Goal: Task Accomplishment & Management: Complete application form

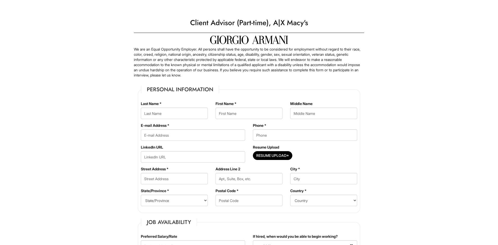
type Applied "08/16/2025"
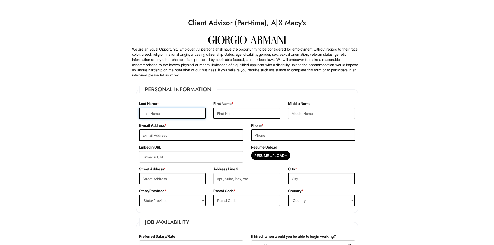
click at [164, 115] on input "text" at bounding box center [172, 113] width 67 height 11
type input "Bettayeb"
type input "Felix-Malik"
type input "gatofelixmalik@gmail.com"
type input "8184021355"
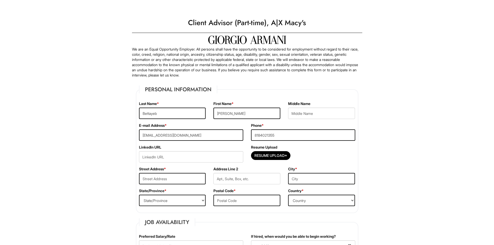
type input "6625 reseda blvd"
type input "reseda"
select select "CA"
type input "91335"
select select "United States of America"
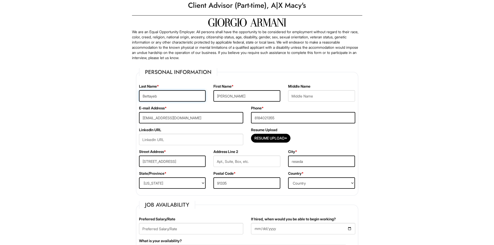
scroll to position [35, 0]
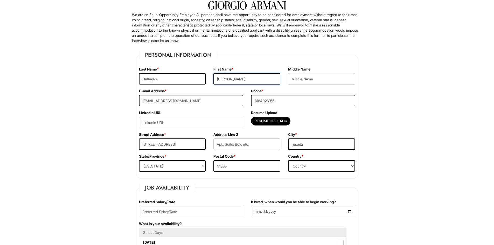
drag, startPoint x: 227, startPoint y: 80, endPoint x: 201, endPoint y: 79, distance: 25.7
click at [201, 79] on div "Last Name * Bettayeb First Name * Felix-Malik Middle Name" at bounding box center [247, 78] width 224 height 22
type input "Malik"
click at [151, 146] on input "6625 reseda blvd" at bounding box center [172, 144] width 67 height 11
type input "6219 reseda blvd"
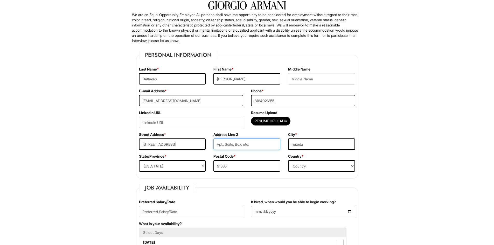
click at [253, 146] on input "text" at bounding box center [247, 144] width 67 height 11
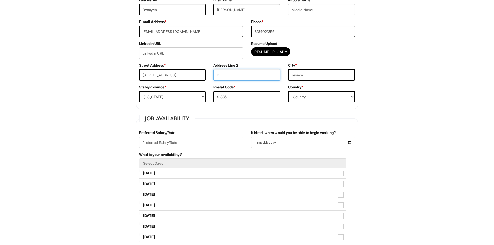
scroll to position [138, 0]
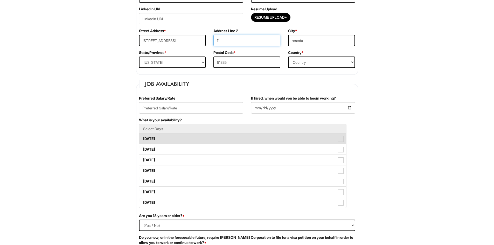
type input "11"
click at [242, 137] on label "Monday" at bounding box center [242, 139] width 207 height 10
click at [143, 137] on Available_Monday "Monday" at bounding box center [140, 136] width 3 height 3
checkbox Available_Monday "true"
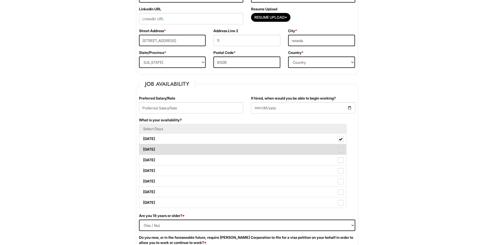
click at [242, 146] on label "Tuesday" at bounding box center [242, 149] width 207 height 10
click at [143, 146] on Available_Tuesday "Tuesday" at bounding box center [140, 146] width 3 height 3
checkbox Available_Tuesday "true"
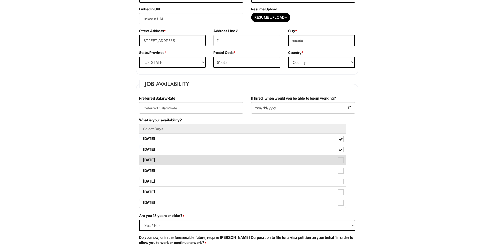
click at [248, 162] on label "Wednesday" at bounding box center [242, 160] width 207 height 10
click at [143, 159] on Available_Wednesday "Wednesday" at bounding box center [140, 157] width 3 height 3
checkbox Available_Wednesday "true"
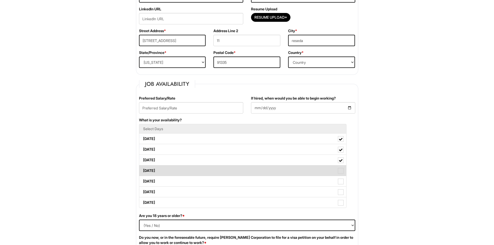
click at [252, 174] on label "Thursday" at bounding box center [242, 171] width 207 height 10
click at [143, 170] on Available_Thursday "Thursday" at bounding box center [140, 168] width 3 height 3
checkbox Available_Thursday "true"
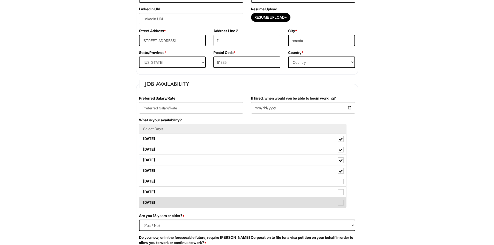
drag, startPoint x: 252, startPoint y: 186, endPoint x: 253, endPoint y: 200, distance: 14.0
click at [252, 186] on label "Friday" at bounding box center [242, 181] width 207 height 10
click at [143, 181] on Available_Friday "Friday" at bounding box center [140, 178] width 3 height 3
checkbox Available_Friday "true"
click at [253, 200] on label "Sunday" at bounding box center [242, 203] width 207 height 10
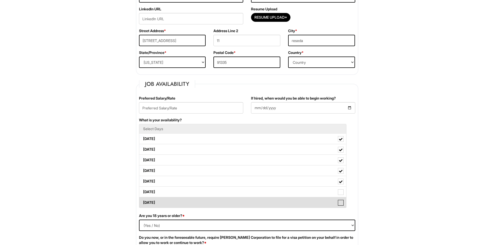
click at [143, 200] on Available_Sunday "Sunday" at bounding box center [140, 200] width 3 height 3
checkbox Available_Sunday "true"
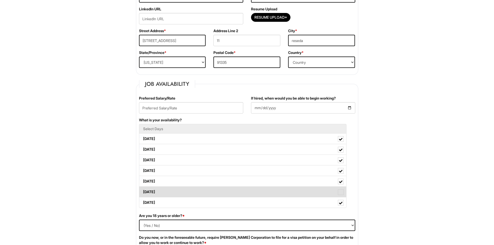
click at [254, 196] on label "Saturday" at bounding box center [242, 192] width 207 height 10
click at [143, 191] on Available_Saturday "Saturday" at bounding box center [140, 189] width 3 height 3
checkbox Available_Saturday "true"
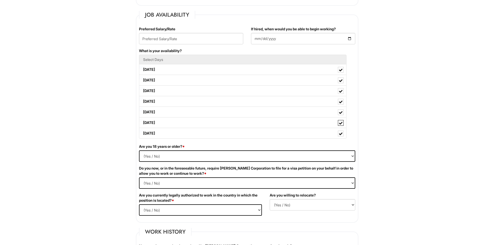
scroll to position [225, 0]
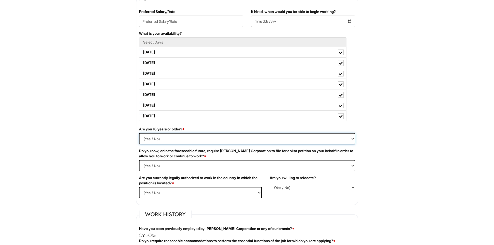
click at [168, 136] on select "(Yes / No) Yes No" at bounding box center [247, 138] width 216 height 11
select select "Yes"
click at [139, 133] on select "(Yes / No) Yes No" at bounding box center [247, 138] width 216 height 11
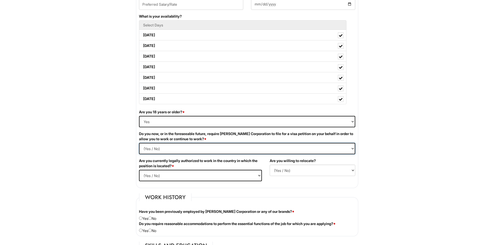
click at [184, 149] on Required "(Yes / No) Yes No" at bounding box center [247, 148] width 216 height 11
select Required "No"
click at [139, 143] on Required "(Yes / No) Yes No" at bounding box center [247, 148] width 216 height 11
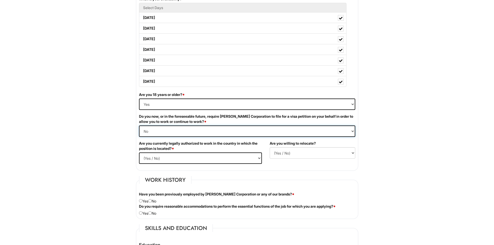
scroll to position [277, 0]
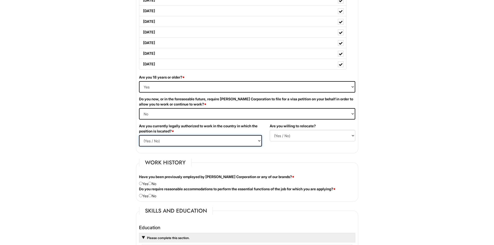
click at [165, 140] on select "(Yes / No) Yes No" at bounding box center [200, 140] width 123 height 11
select select "Yes"
click at [139, 135] on select "(Yes / No) Yes No" at bounding box center [200, 140] width 123 height 11
click at [314, 138] on select "(Yes / No) No Yes" at bounding box center [313, 135] width 86 height 11
select select "Y"
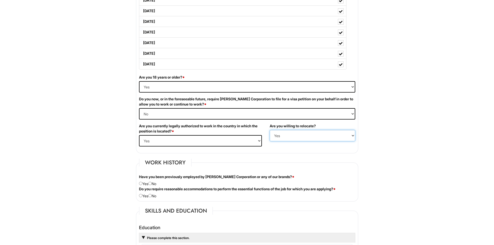
click at [270, 130] on select "(Yes / No) No Yes" at bounding box center [313, 135] width 86 height 11
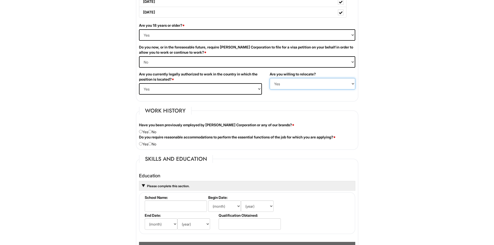
scroll to position [346, 0]
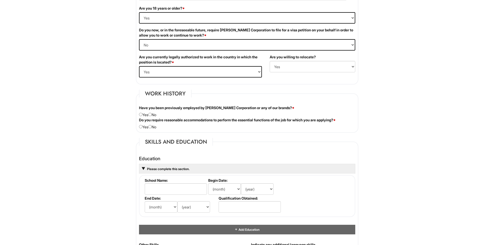
click at [156, 114] on div "Have you been previously employed by Giorgio Armani Corporation or any of our b…" at bounding box center [247, 111] width 224 height 12
click at [154, 115] on div "Have you been previously employed by Giorgio Armani Corporation or any of our b…" at bounding box center [247, 111] width 224 height 12
click at [152, 115] on input "radio" at bounding box center [149, 114] width 3 height 3
radio input "true"
click at [149, 125] on div "Do you require reasonable accommodations to perform the essential functions of …" at bounding box center [247, 124] width 224 height 12
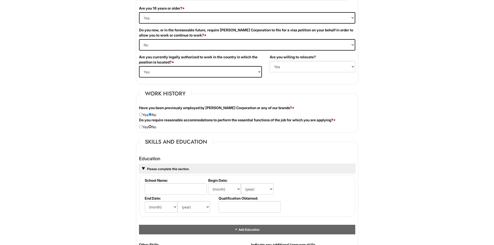
click at [152, 126] on input "radio" at bounding box center [149, 126] width 3 height 3
radio input "true"
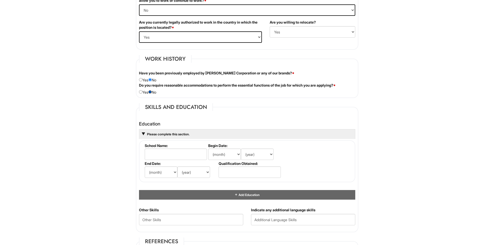
scroll to position [398, 0]
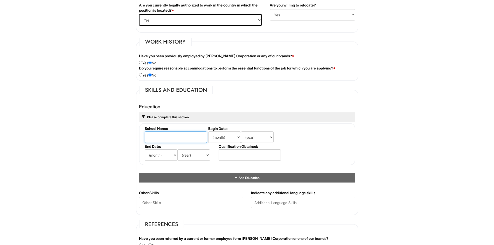
click at [163, 133] on input "text" at bounding box center [176, 137] width 62 height 11
type input "west valley occupation"
click at [223, 138] on select "(month) Jan Feb Mar Apr May Jun Jul Aug Sep Oct Nov Dec" at bounding box center [224, 137] width 33 height 11
select select "1"
click at [208, 132] on select "(month) Jan Feb Mar Apr May Jun Jul Aug Sep Oct Nov Dec" at bounding box center [224, 137] width 33 height 11
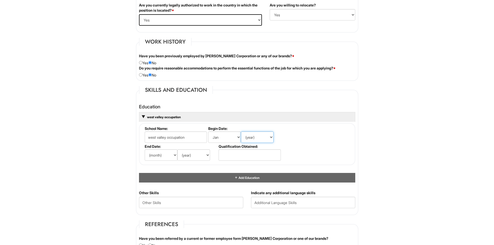
click at [254, 137] on select "(year) 2029 2028 2027 2026 2025 2024 2023 2022 2021 2020 2019 2018 2017 2016 20…" at bounding box center [257, 137] width 33 height 11
select select "2024"
click at [241, 132] on select "(year) 2029 2028 2027 2026 2025 2024 2023 2022 2021 2020 2019 2018 2017 2016 20…" at bounding box center [257, 137] width 33 height 11
click at [229, 137] on select "(month) Jan Feb Mar Apr May Jun Jul Aug Sep Oct Nov Dec" at bounding box center [224, 137] width 33 height 11
select select "8"
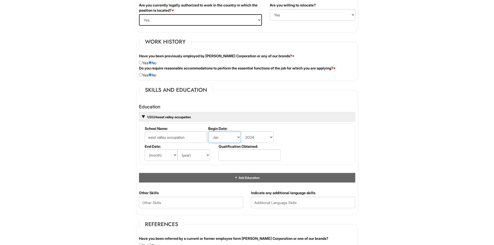
click at [208, 132] on select "(month) Jan Feb Mar Apr May Jun Jul Aug Sep Oct Nov Dec" at bounding box center [224, 137] width 33 height 11
click at [240, 151] on input "text" at bounding box center [250, 154] width 62 height 11
type input "ged"
click at [167, 156] on select "(month) Jan Feb Mar Apr May Jun Jul Aug Sep Oct Nov Dec" at bounding box center [161, 154] width 33 height 11
select select "12"
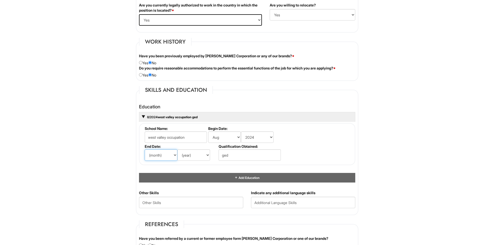
click at [145, 149] on select "(month) Jan Feb Mar Apr May Jun Jul Aug Sep Oct Nov Dec" at bounding box center [161, 154] width 33 height 11
click at [203, 160] on select "(year) 2029 2028 2027 2026 2025 2024 2023 2022 2021 2020 2019 2018 2017 2016 20…" at bounding box center [194, 154] width 33 height 11
select select "2024"
click at [178, 149] on select "(year) 2029 2028 2027 2026 2025 2024 2023 2022 2021 2020 2019 2018 2017 2016 20…" at bounding box center [194, 154] width 33 height 11
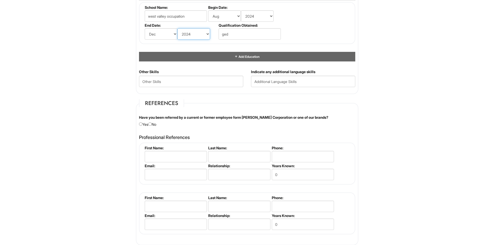
scroll to position [536, 0]
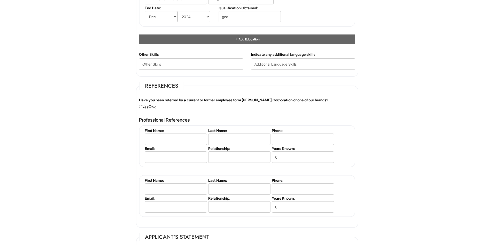
click at [152, 107] on input "radio" at bounding box center [149, 106] width 3 height 3
radio input "true"
click at [265, 62] on input "text" at bounding box center [303, 63] width 104 height 11
click at [264, 64] on input "text" at bounding box center [303, 63] width 104 height 11
click at [276, 59] on input "text" at bounding box center [303, 63] width 104 height 11
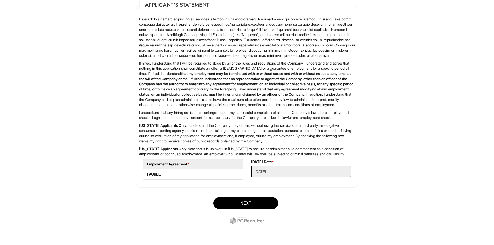
scroll to position [790, 0]
type input "French/English/Spanish"
drag, startPoint x: 205, startPoint y: 176, endPoint x: 249, endPoint y: 182, distance: 44.9
click at [205, 176] on label "I AGREE" at bounding box center [193, 174] width 100 height 10
click at [147, 174] on AGREE "I AGREE" at bounding box center [144, 171] width 3 height 3
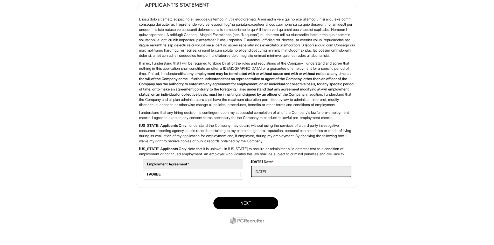
checkbox AGREE "true"
click at [264, 208] on button "Next" at bounding box center [246, 203] width 65 height 12
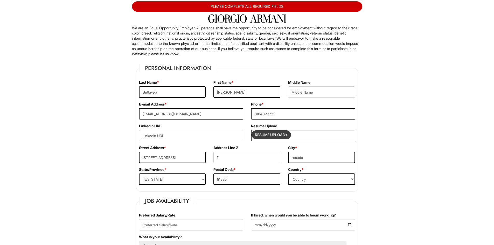
click at [267, 133] on input "Resume Upload*" at bounding box center [271, 135] width 39 height 8
type input "C:\fakepath\Felix_Malik_Bettayeb_Resume.pdf"
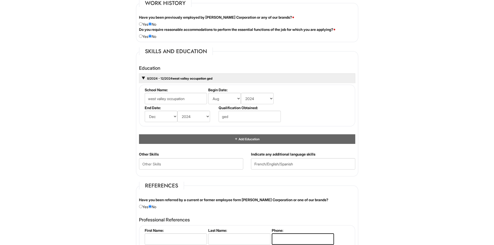
scroll to position [568, 0]
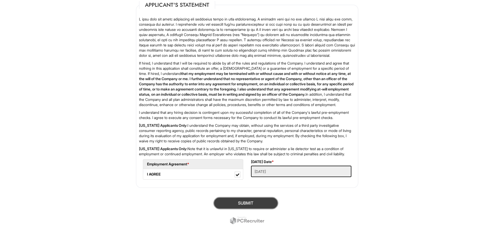
click at [266, 204] on button "SUBMIT" at bounding box center [246, 203] width 65 height 12
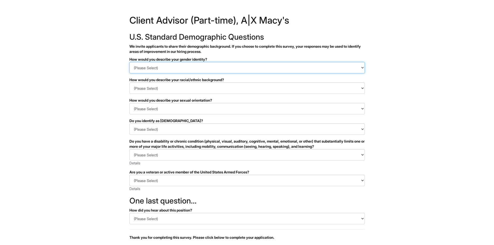
click at [181, 65] on select "(Please Select) Man Woman Non-binary I prefer to self-describe I don't wish to …" at bounding box center [248, 67] width 236 height 11
select select "Man"
click at [130, 62] on select "(Please Select) Man Woman Non-binary I prefer to self-describe I don't wish to …" at bounding box center [248, 67] width 236 height 11
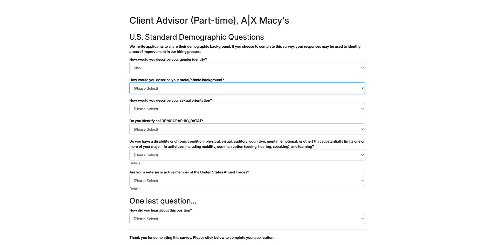
click at [181, 86] on select "(Please Select) Black or of African descent East Asian Hispanic, Latinx or of S…" at bounding box center [248, 88] width 236 height 11
select select "Middle Eastern or North African"
click at [130, 83] on select "(Please Select) Black or of African descent East Asian Hispanic, Latinx or of S…" at bounding box center [248, 88] width 236 height 11
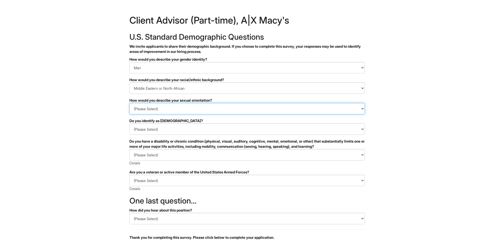
click at [206, 108] on select "(Please Select) Asexual Bisexual and/or pansexual Gay Heterosexual Lesbian Quee…" at bounding box center [248, 108] width 236 height 11
click at [173, 111] on select "(Please Select) Asexual Bisexual and/or pansexual Gay Heterosexual Lesbian Quee…" at bounding box center [248, 108] width 236 height 11
select select "Heterosexual"
click at [130, 103] on select "(Please Select) Asexual Bisexual and/or pansexual Gay Heterosexual Lesbian Quee…" at bounding box center [248, 108] width 236 height 11
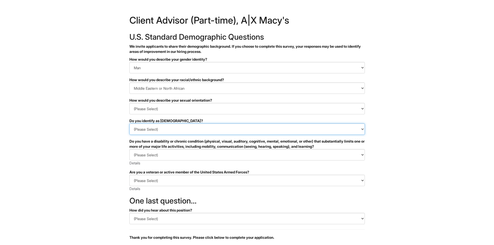
click at [210, 126] on select "(Please Select) Yes No I prefer to self-describe I don't wish to answer" at bounding box center [248, 129] width 236 height 11
select select "No"
click at [130, 124] on select "(Please Select) Yes No I prefer to self-describe I don't wish to answer" at bounding box center [248, 129] width 236 height 11
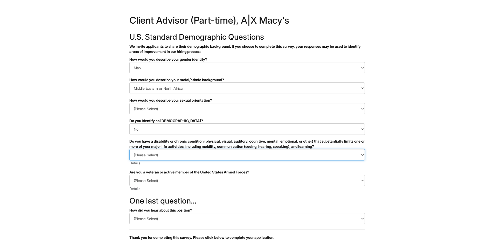
click at [196, 156] on select "(Please Select) YES, I HAVE A DISABILITY (or previously had a disability) NO, I…" at bounding box center [248, 154] width 236 height 11
select select "NO, I DON'T HAVE A DISABILITY"
click at [130, 149] on select "(Please Select) YES, I HAVE A DISABILITY (or previously had a disability) NO, I…" at bounding box center [248, 154] width 236 height 11
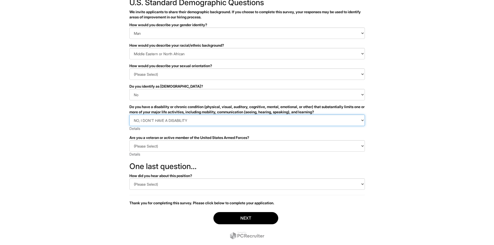
scroll to position [47, 0]
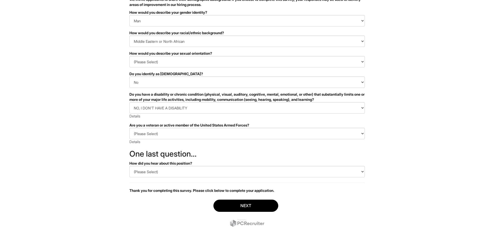
click at [181, 141] on div "(Please Select) I IDENTIFY AS ONE OR MORE OF THE CLASSIFICATIONS OF PROTECTED V…" at bounding box center [248, 136] width 236 height 17
click at [183, 137] on select "(Please Select) I IDENTIFY AS ONE OR MORE OF THE CLASSIFICATIONS OF PROTECTED V…" at bounding box center [248, 133] width 236 height 11
select select "I AM NOT A PROTECTED VETERAN"
click at [130, 128] on select "(Please Select) I IDENTIFY AS ONE OR MORE OF THE CLASSIFICATIONS OF PROTECTED V…" at bounding box center [248, 133] width 236 height 11
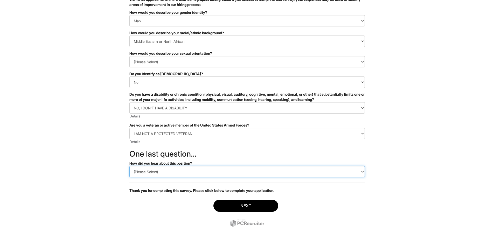
click at [178, 169] on select "(Please Select) CareerBuilder Indeed LinkedIn Monster Referral Other" at bounding box center [248, 171] width 236 height 11
select select "Indeed"
click at [130, 166] on select "(Please Select) CareerBuilder Indeed LinkedIn Monster Referral Other" at bounding box center [248, 171] width 236 height 11
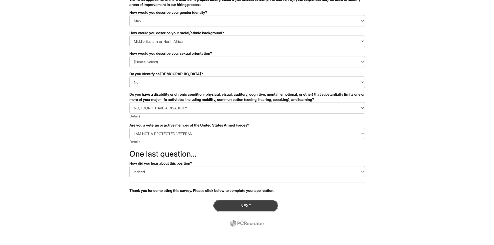
click at [237, 206] on button "Next" at bounding box center [246, 206] width 65 height 12
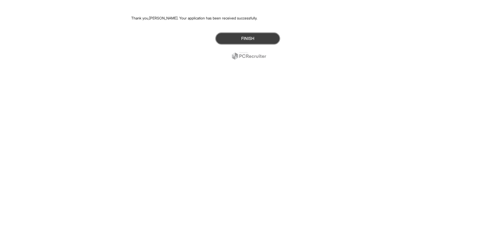
click at [237, 39] on button "Finish" at bounding box center [247, 38] width 65 height 12
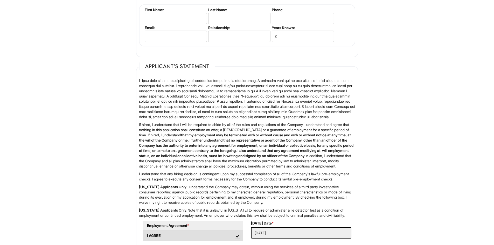
scroll to position [740, 0]
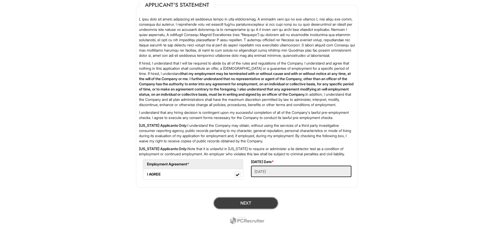
click at [241, 204] on button "Next" at bounding box center [246, 203] width 65 height 12
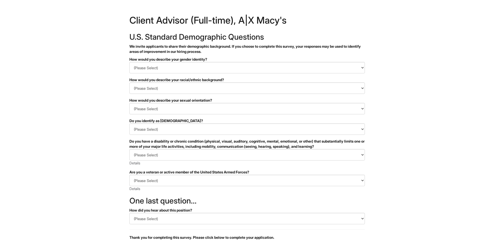
scroll to position [47, 0]
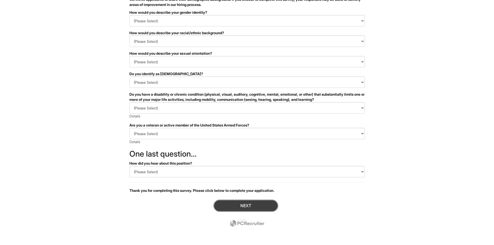
click at [238, 203] on button "Next" at bounding box center [246, 206] width 65 height 12
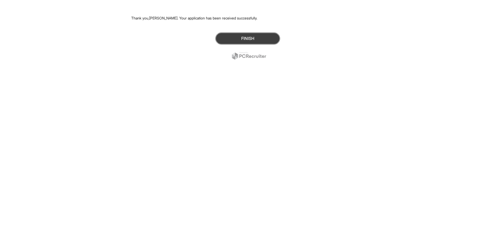
click at [239, 38] on button "Finish" at bounding box center [247, 38] width 65 height 12
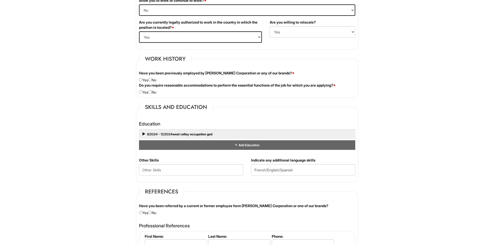
scroll to position [346, 0]
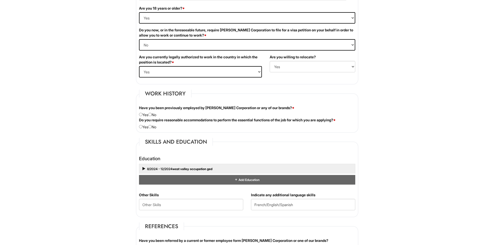
click at [155, 115] on div "Have you been previously employed by Giorgio Armani Corporation or any of our b…" at bounding box center [247, 111] width 224 height 12
click at [152, 115] on input "radio" at bounding box center [149, 114] width 3 height 3
radio input "true"
click at [152, 126] on input "radio" at bounding box center [149, 126] width 3 height 3
radio input "true"
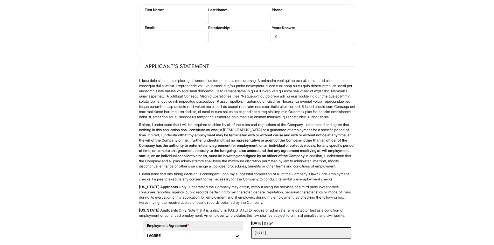
scroll to position [740, 0]
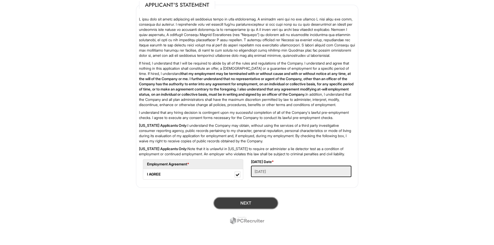
click at [243, 202] on button "Next" at bounding box center [246, 203] width 65 height 12
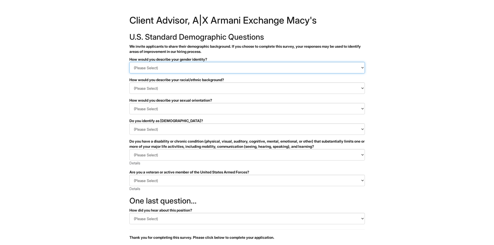
click at [184, 69] on select "(Please Select) Man Woman [DEMOGRAPHIC_DATA] I prefer to self-describe I don't …" at bounding box center [248, 67] width 236 height 11
select select "Man"
click at [130, 62] on select "(Please Select) Man Woman [DEMOGRAPHIC_DATA] I prefer to self-describe I don't …" at bounding box center [248, 67] width 236 height 11
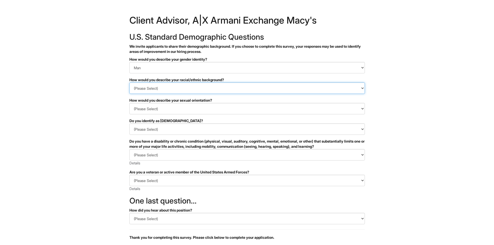
click at [182, 91] on select "(Please Select) [DEMOGRAPHIC_DATA] or of [DEMOGRAPHIC_DATA] descent [DEMOGRAPHI…" at bounding box center [248, 88] width 236 height 11
select select "Middle Eastern or North African"
click at [130, 83] on select "(Please Select) [DEMOGRAPHIC_DATA] or of [DEMOGRAPHIC_DATA] descent [DEMOGRAPHI…" at bounding box center [248, 88] width 236 height 11
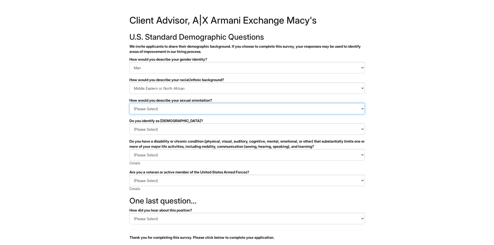
click at [192, 110] on select "(Please Select) [DEMOGRAPHIC_DATA] [DEMOGRAPHIC_DATA] and/or [DEMOGRAPHIC_DATA]…" at bounding box center [248, 108] width 236 height 11
select select "[DEMOGRAPHIC_DATA]"
click at [130, 103] on select "(Please Select) [DEMOGRAPHIC_DATA] [DEMOGRAPHIC_DATA] and/or [DEMOGRAPHIC_DATA]…" at bounding box center [248, 108] width 236 height 11
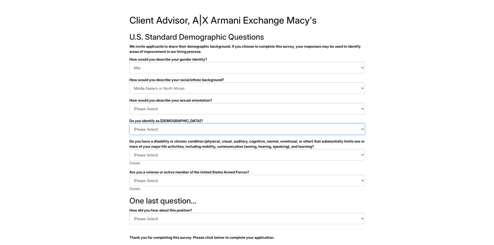
click at [196, 127] on select "(Please Select) Yes No I prefer to self-describe I don't wish to answer" at bounding box center [248, 129] width 236 height 11
select select "No"
click at [130, 124] on select "(Please Select) Yes No I prefer to self-describe I don't wish to answer" at bounding box center [248, 129] width 236 height 11
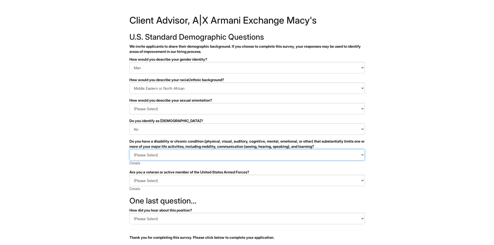
click at [198, 154] on select "(Please Select) YES, I HAVE A DISABILITY (or previously had a disability) NO, I…" at bounding box center [248, 154] width 236 height 11
select select "NO, I DON'T HAVE A DISABILITY"
click at [130, 149] on select "(Please Select) YES, I HAVE A DISABILITY (or previously had a disability) NO, I…" at bounding box center [248, 154] width 236 height 11
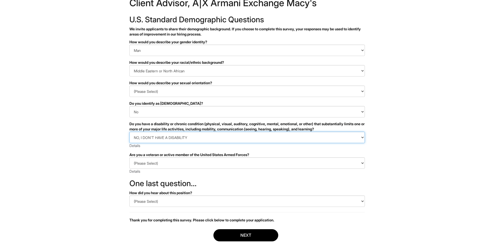
scroll to position [47, 0]
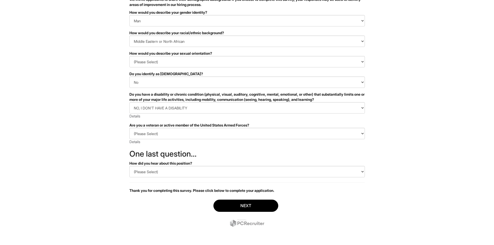
click at [186, 140] on div "(Please Select) I IDENTIFY AS ONE OR MORE OF THE CLASSIFICATIONS OF PROTECTED V…" at bounding box center [248, 136] width 236 height 17
drag, startPoint x: 187, startPoint y: 133, endPoint x: 187, endPoint y: 137, distance: 3.9
click at [187, 136] on select "(Please Select) I IDENTIFY AS ONE OR MORE OF THE CLASSIFICATIONS OF PROTECTED V…" at bounding box center [248, 133] width 236 height 11
select select "I AM NOT A PROTECTED VETERAN"
click at [130, 128] on select "(Please Select) I IDENTIFY AS ONE OR MORE OF THE CLASSIFICATIONS OF PROTECTED V…" at bounding box center [248, 133] width 236 height 11
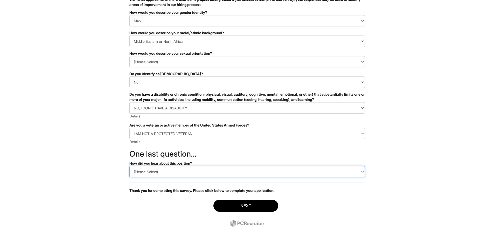
click at [194, 174] on select "(Please Select) CareerBuilder Indeed LinkedIn Monster Referral Other" at bounding box center [248, 171] width 236 height 11
select select "Indeed"
click at [130, 166] on select "(Please Select) CareerBuilder Indeed LinkedIn Monster Referral Other" at bounding box center [248, 171] width 236 height 11
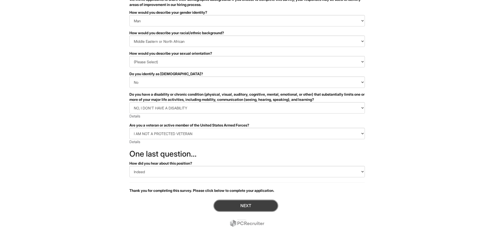
click at [236, 209] on button "Next" at bounding box center [246, 206] width 65 height 12
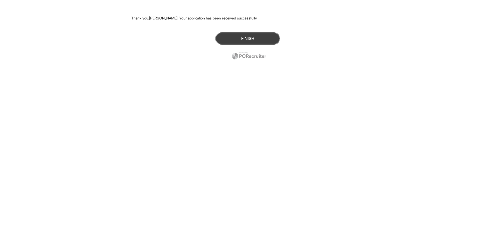
drag, startPoint x: 233, startPoint y: 41, endPoint x: 233, endPoint y: 44, distance: 3.0
click at [233, 43] on button "Finish" at bounding box center [247, 38] width 65 height 12
